Goal: Navigation & Orientation: Find specific page/section

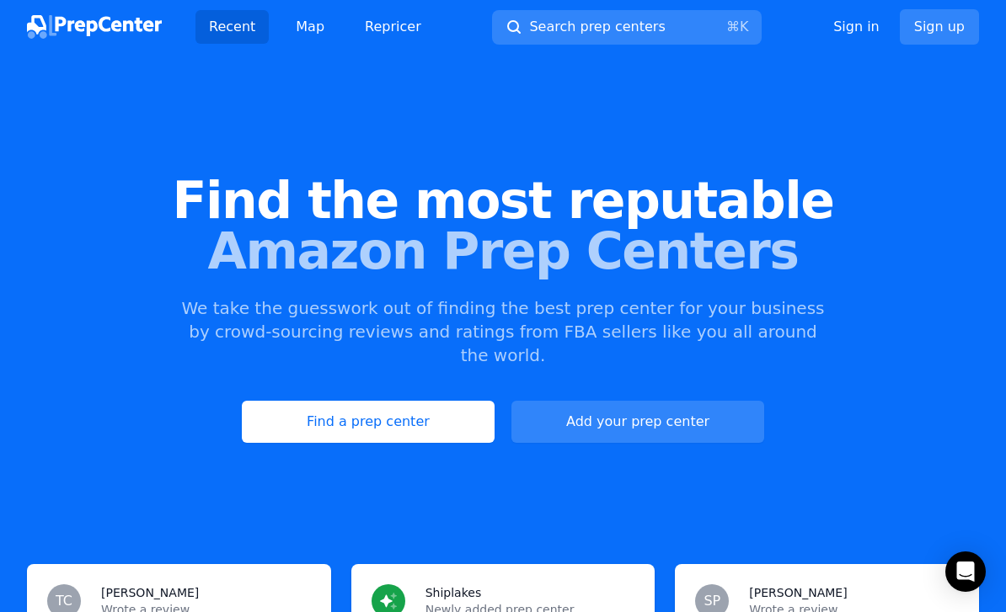
click at [462, 401] on link "Find a prep center" at bounding box center [368, 422] width 253 height 42
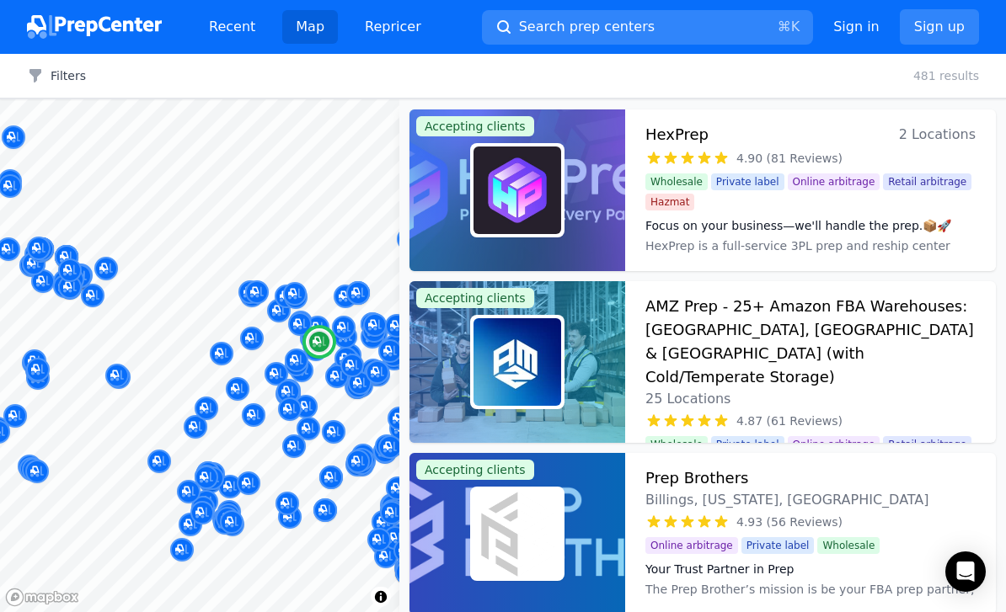
click at [854, 124] on div "HexPrep 2 Locations" at bounding box center [810, 135] width 330 height 24
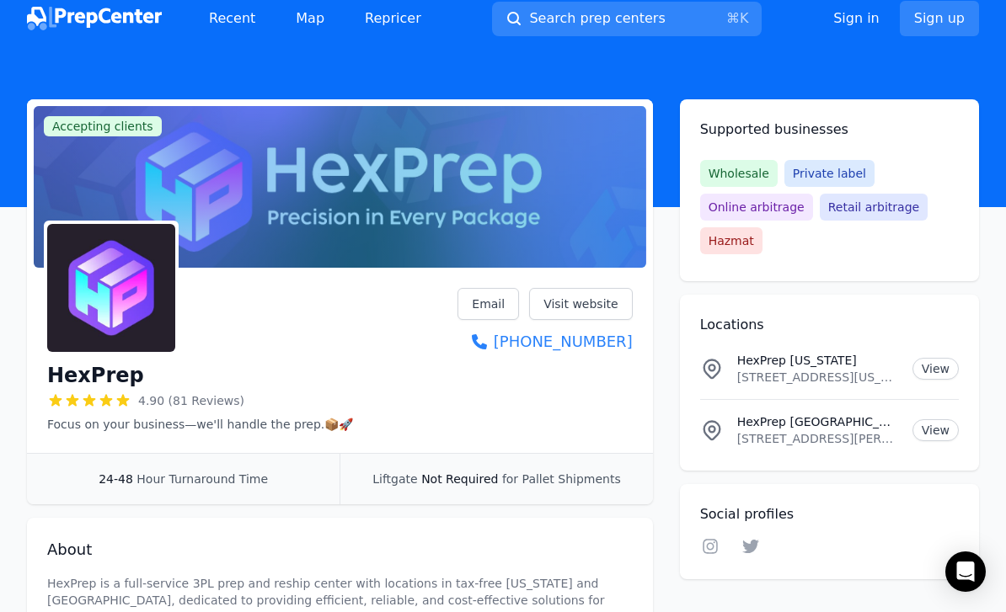
scroll to position [9, 0]
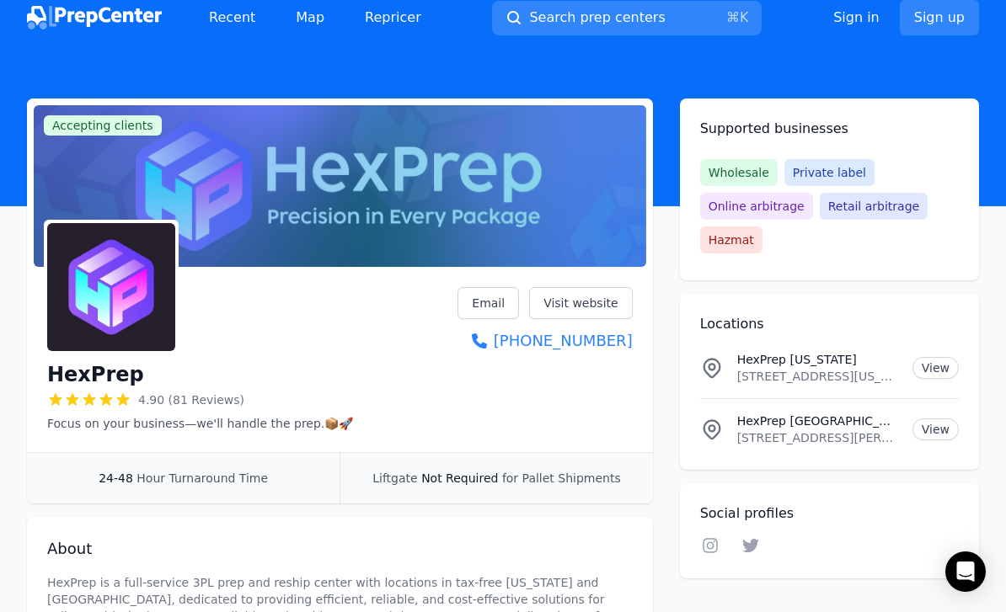
click at [594, 300] on link "Visit website" at bounding box center [581, 303] width 104 height 32
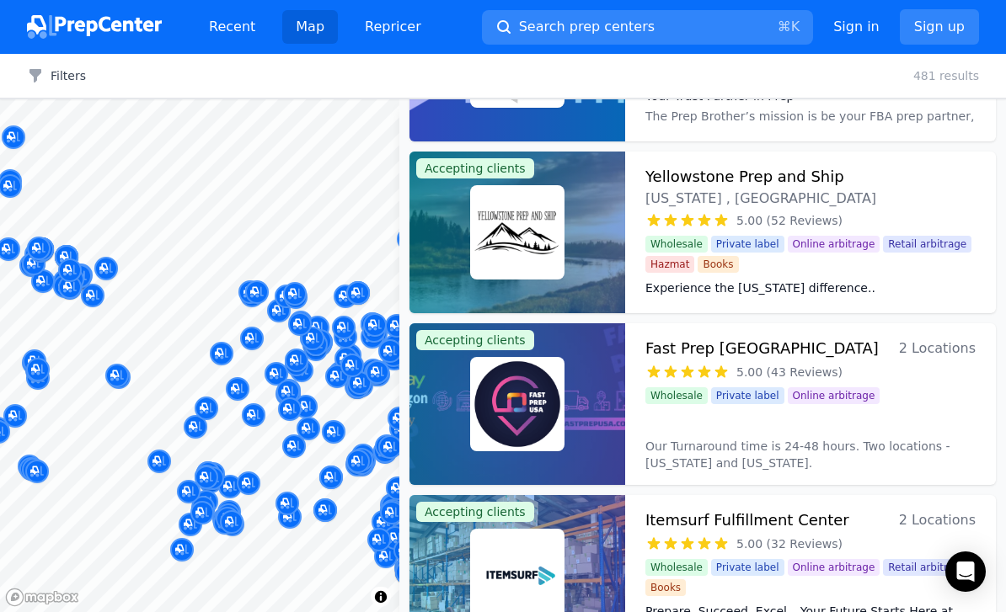
scroll to position [485, 0]
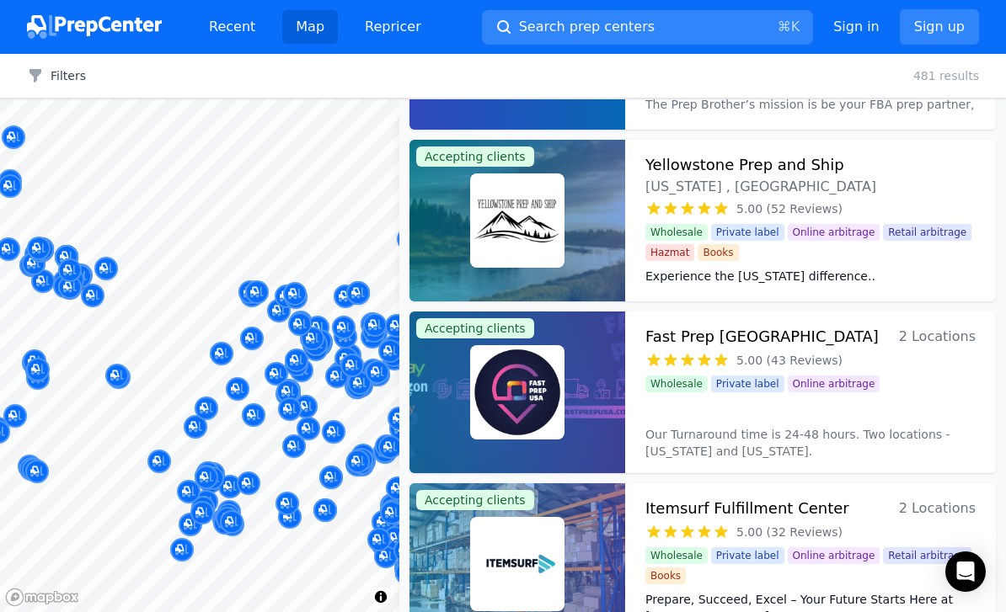
click at [593, 353] on div at bounding box center [517, 393] width 216 height 162
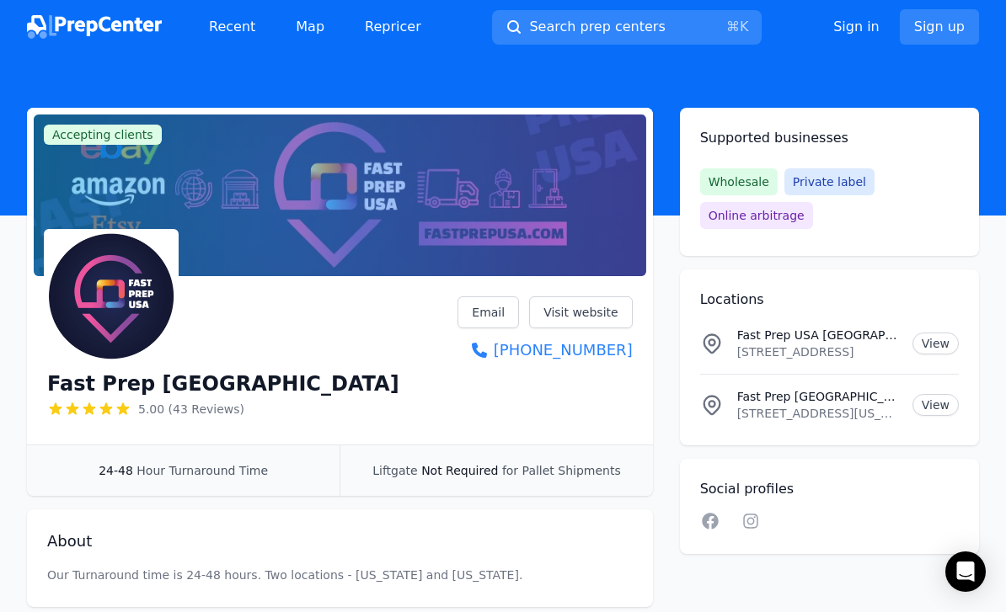
click at [600, 313] on link "Visit website" at bounding box center [581, 313] width 104 height 32
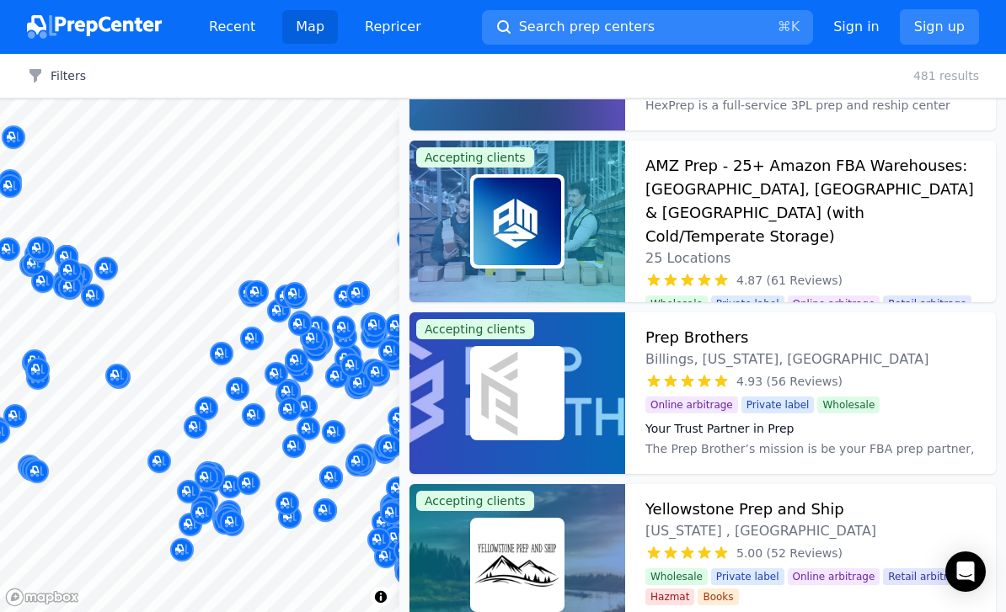
scroll to position [94, 0]
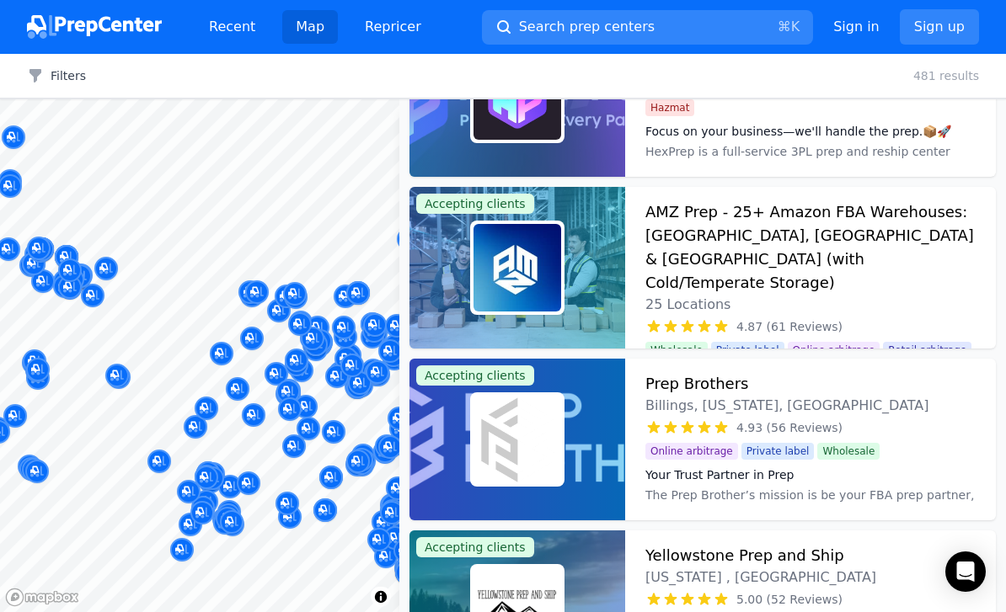
click at [702, 222] on h3 "AMZ Prep - 25+ Amazon FBA Warehouses: [GEOGRAPHIC_DATA], [GEOGRAPHIC_DATA] & [G…" at bounding box center [810, 247] width 330 height 94
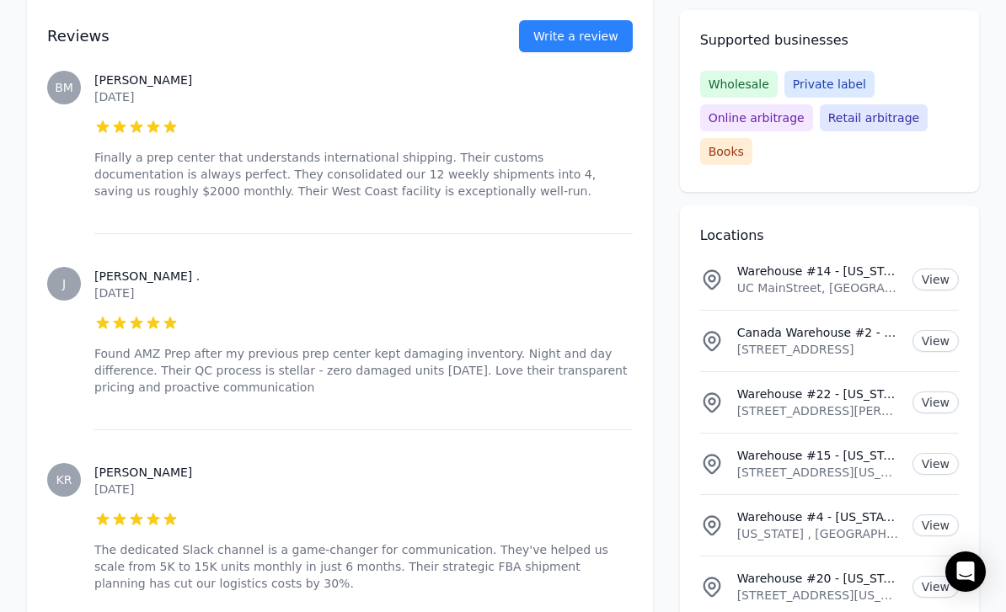
scroll to position [2697, 0]
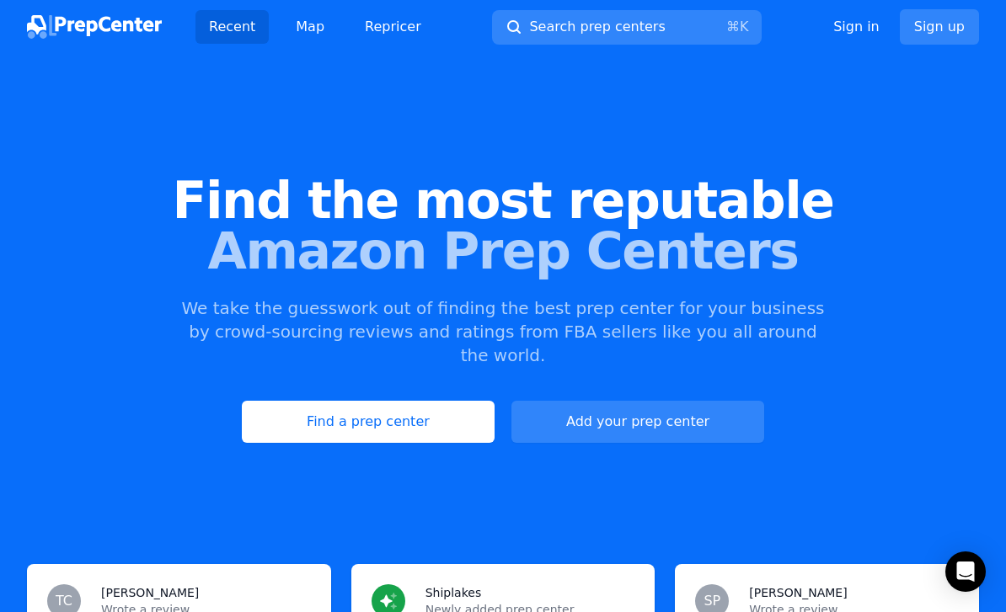
click at [430, 401] on link "Find a prep center" at bounding box center [368, 422] width 253 height 42
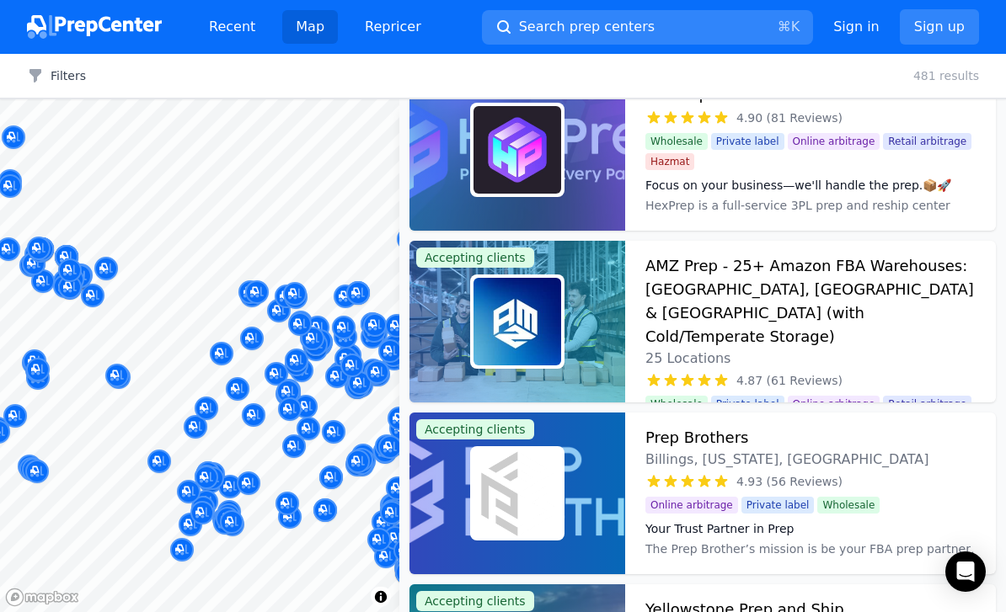
scroll to position [41, 0]
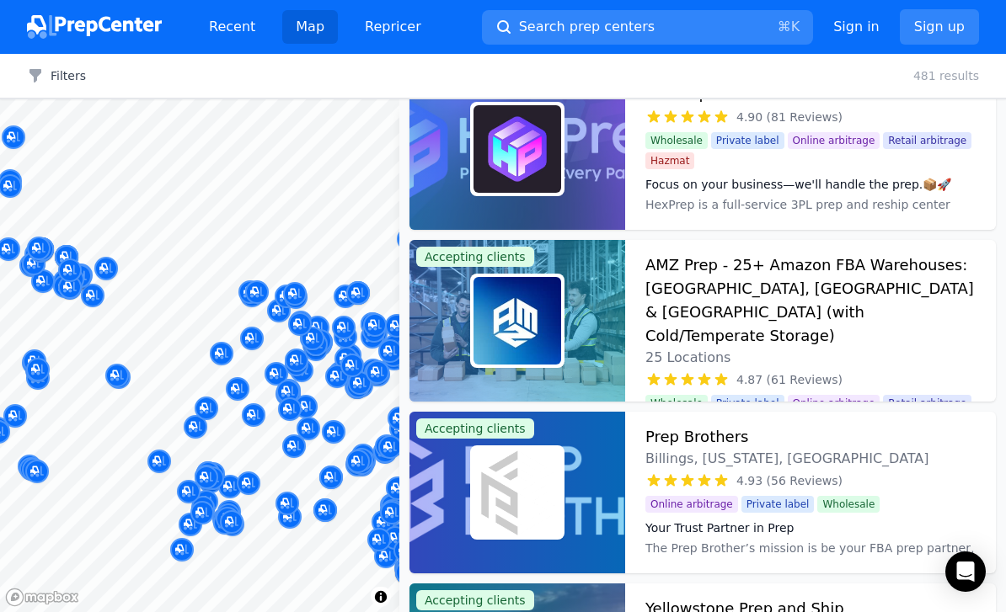
click at [879, 285] on h3 "AMZ Prep - 25+ Amazon FBA Warehouses: [GEOGRAPHIC_DATA], [GEOGRAPHIC_DATA] & [G…" at bounding box center [810, 301] width 330 height 94
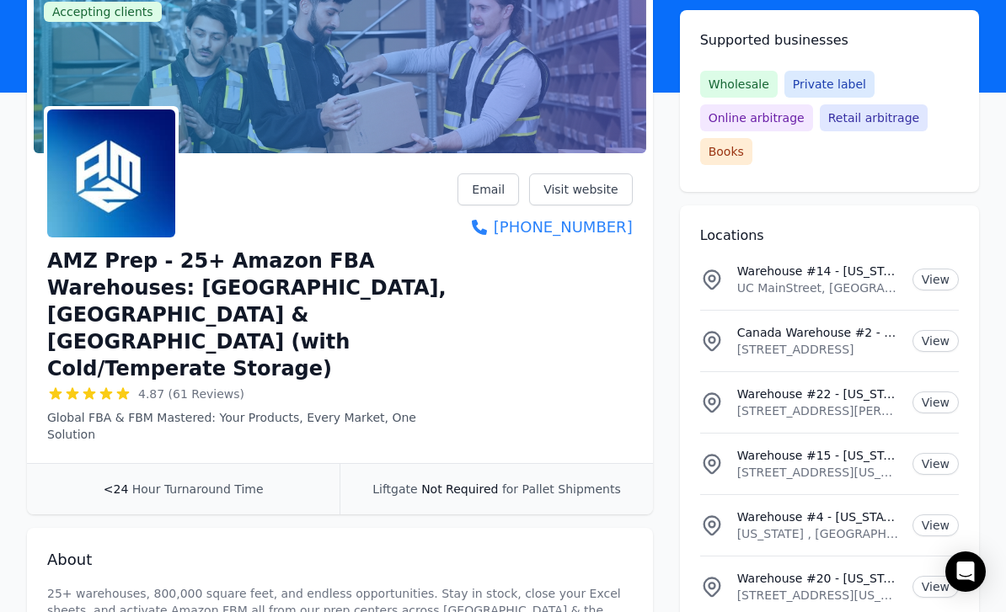
scroll to position [57, 0]
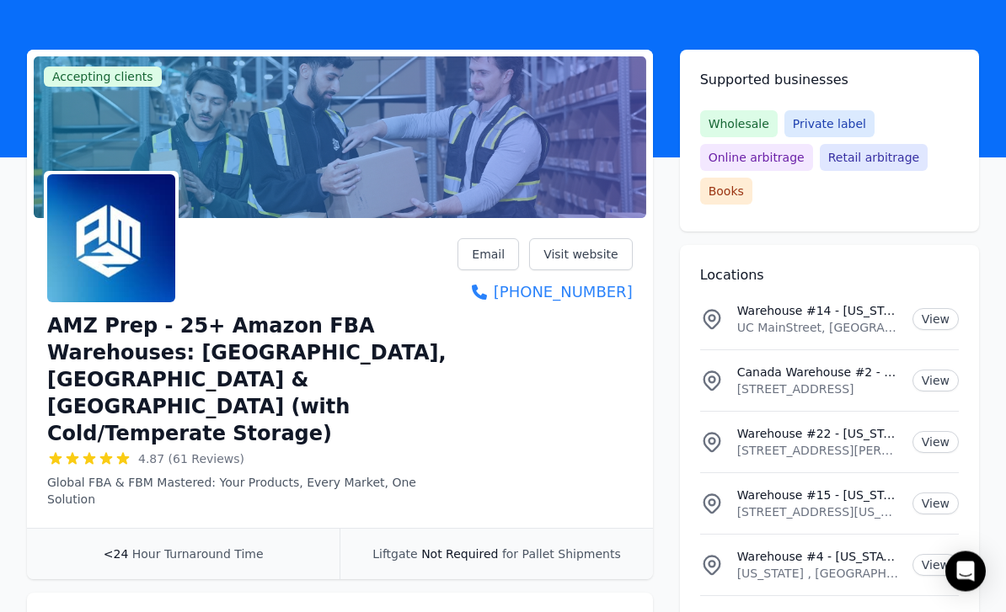
click at [623, 254] on link "Visit website" at bounding box center [581, 255] width 104 height 32
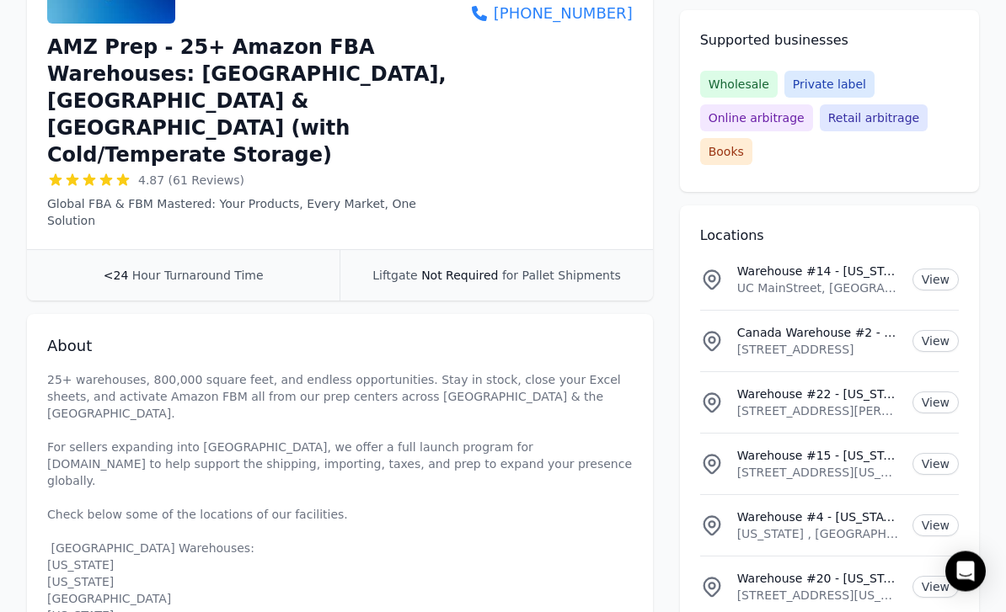
scroll to position [327, 0]
